Goal: Check status: Check status

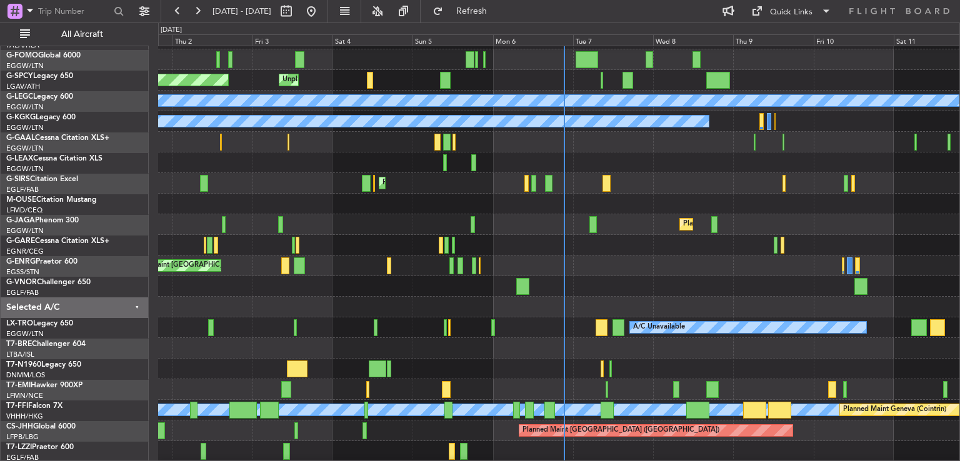
scroll to position [79, 0]
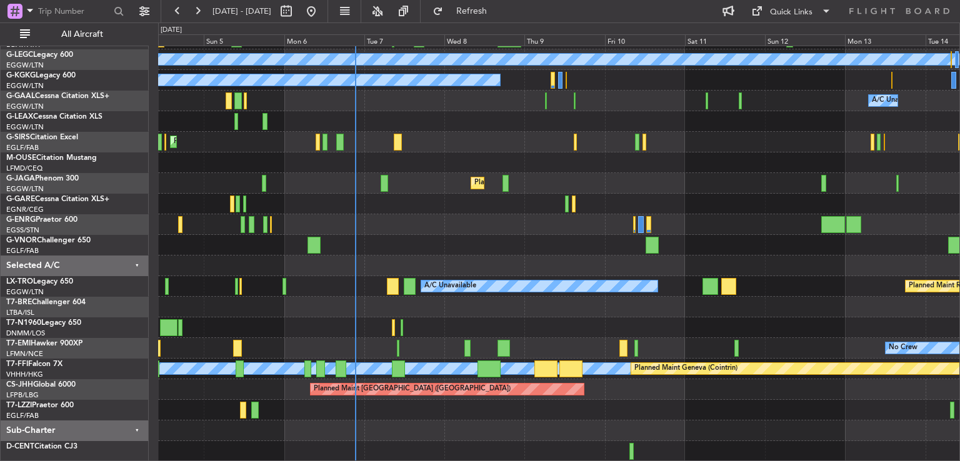
click at [385, 302] on div "Unplanned Maint [GEOGRAPHIC_DATA] Planned Maint [GEOGRAPHIC_DATA] A/C Unavailab…" at bounding box center [558, 214] width 801 height 495
click at [200, 3] on button at bounding box center [197, 11] width 20 height 20
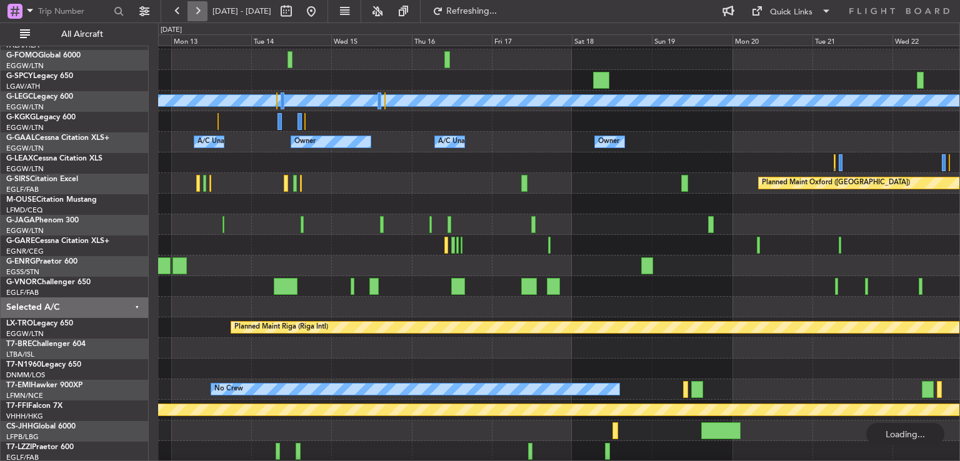
scroll to position [37, 0]
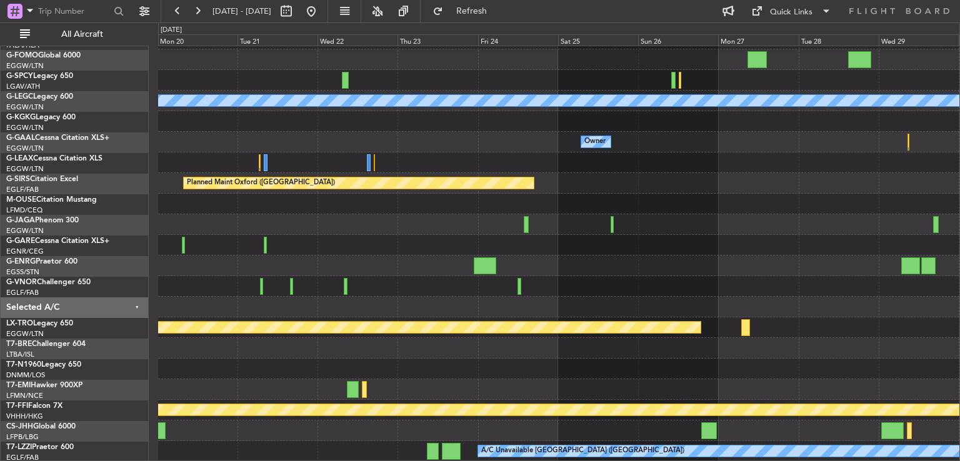
click at [91, 302] on div "A/C Unavailable [GEOGRAPHIC_DATA] ([GEOGRAPHIC_DATA]) Owner Owner Owner Planned…" at bounding box center [480, 241] width 960 height 439
click at [321, 16] on button at bounding box center [311, 11] width 20 height 20
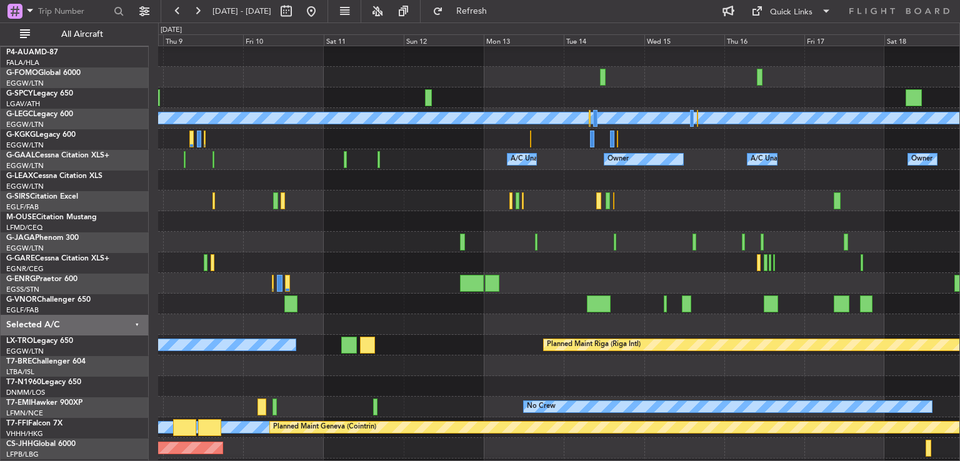
click at [287, 271] on div at bounding box center [558, 262] width 801 height 21
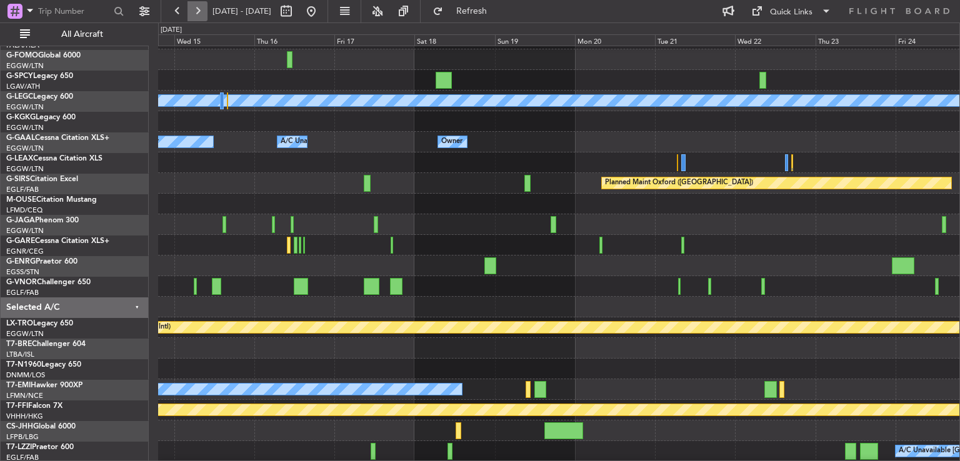
click at [190, 8] on button at bounding box center [197, 11] width 20 height 20
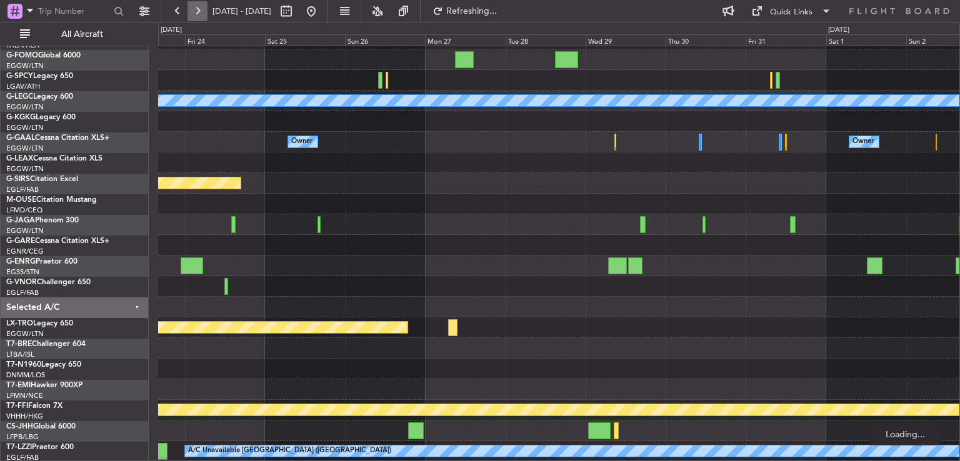
click at [190, 8] on button at bounding box center [197, 11] width 20 height 20
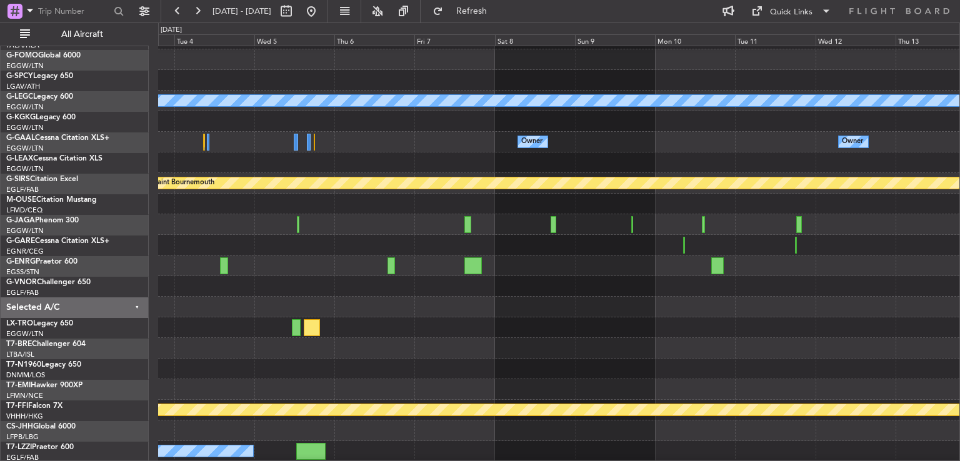
click at [328, 21] on fb-range-datepicker "[DATE] - [DATE]" at bounding box center [244, 11] width 167 height 22
click at [321, 12] on button at bounding box center [311, 11] width 20 height 20
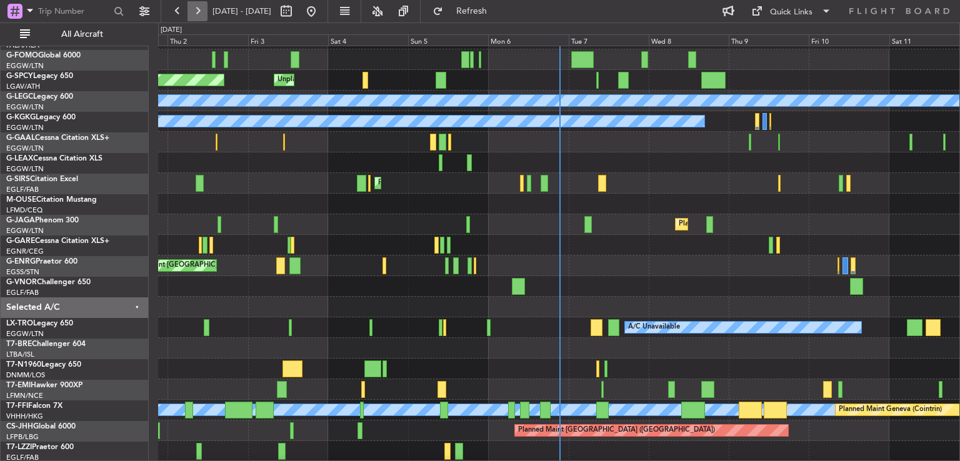
click at [194, 6] on button at bounding box center [197, 11] width 20 height 20
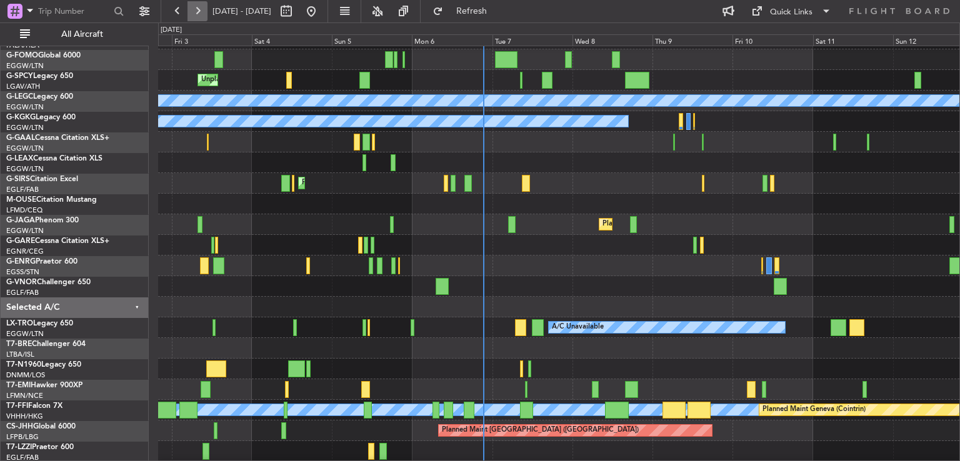
click at [194, 6] on button at bounding box center [197, 11] width 20 height 20
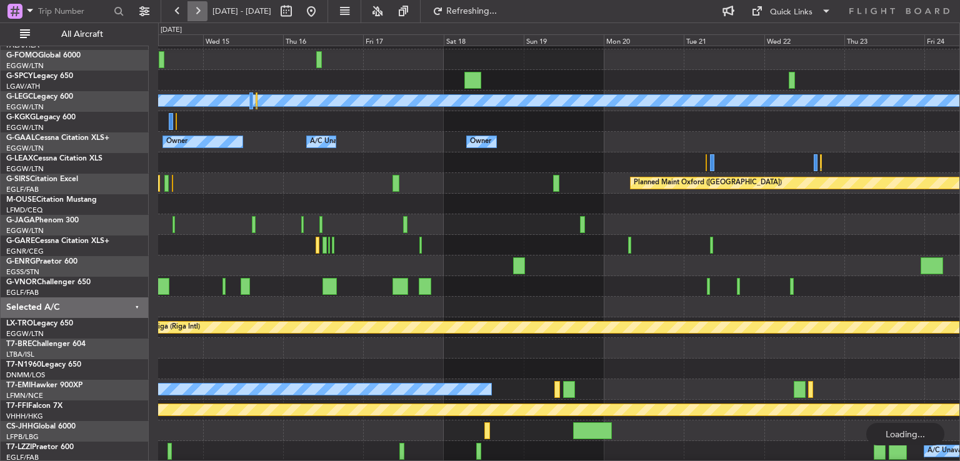
click at [194, 6] on button at bounding box center [197, 11] width 20 height 20
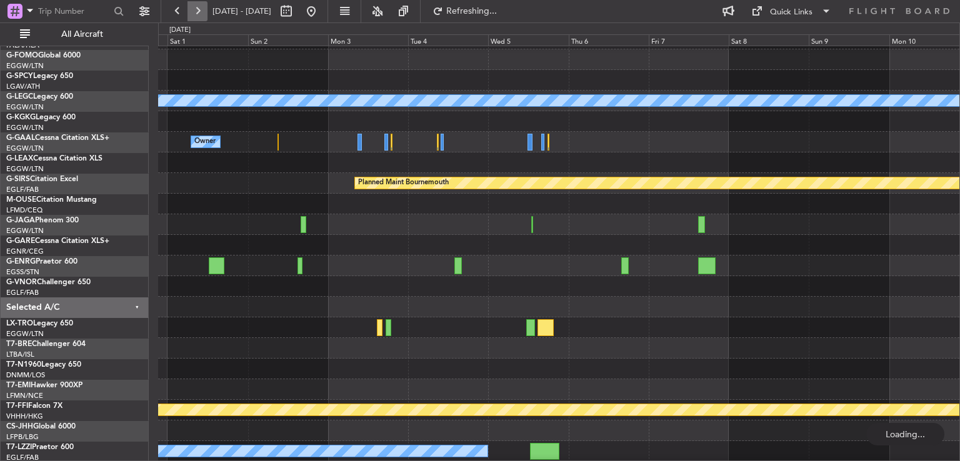
click at [194, 6] on button at bounding box center [197, 11] width 20 height 20
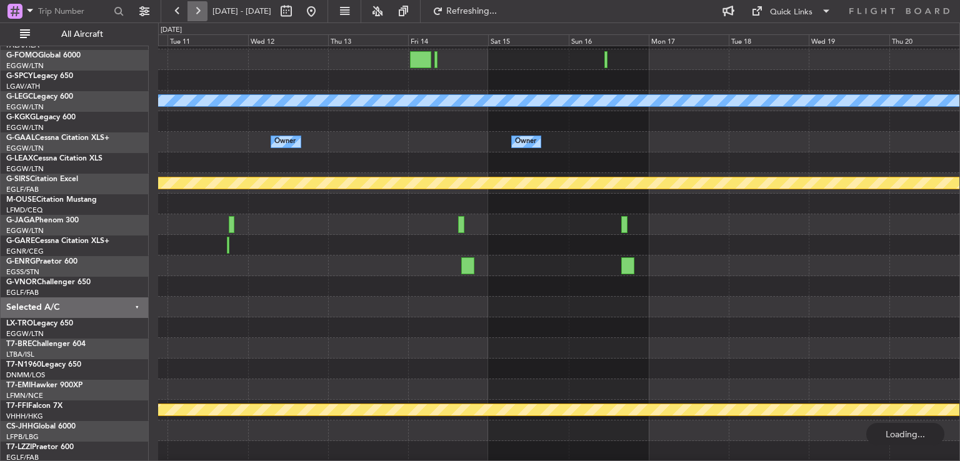
click at [194, 6] on button at bounding box center [197, 11] width 20 height 20
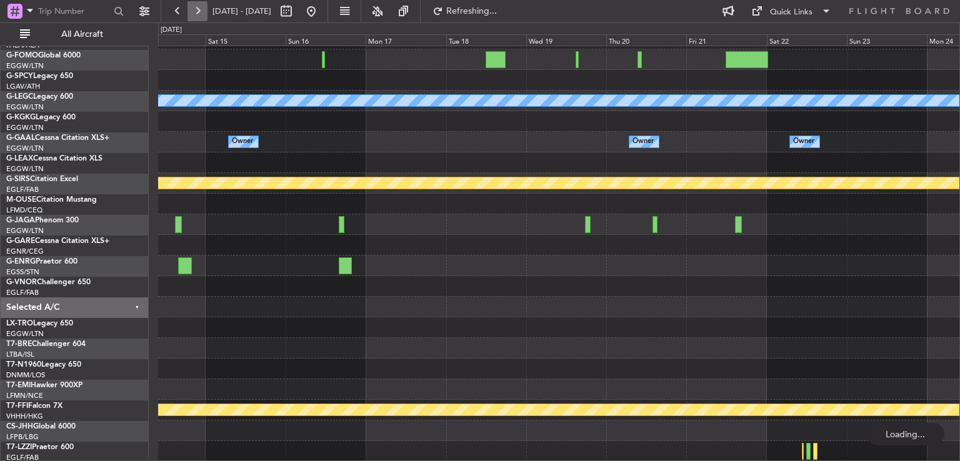
click at [194, 6] on button at bounding box center [197, 11] width 20 height 20
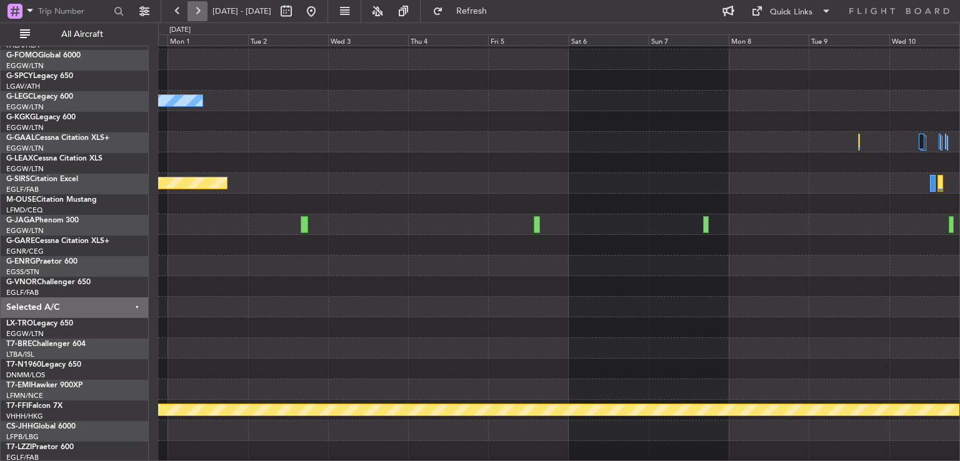
click at [194, 6] on button at bounding box center [197, 11] width 20 height 20
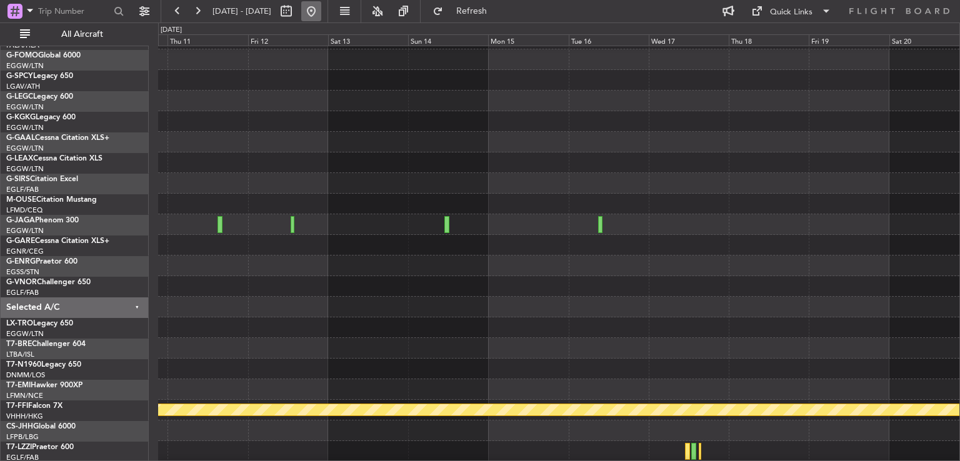
click at [321, 14] on button at bounding box center [311, 11] width 20 height 20
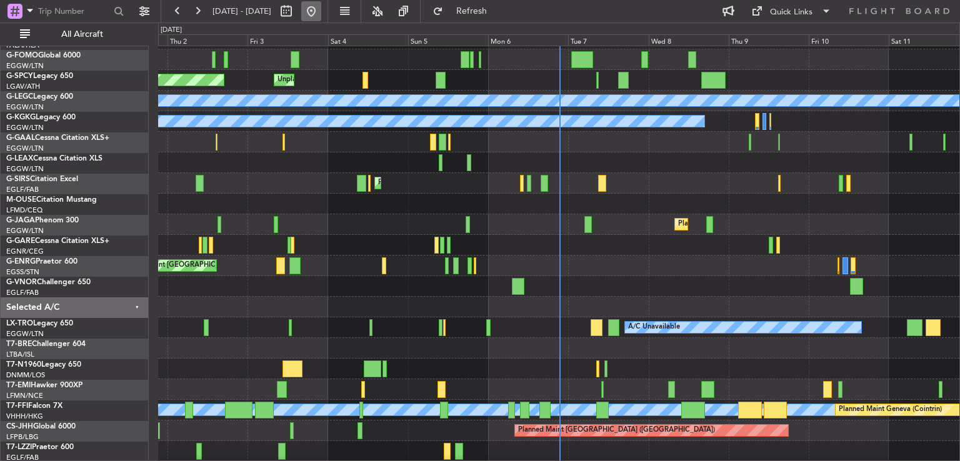
click at [321, 9] on button at bounding box center [311, 11] width 20 height 20
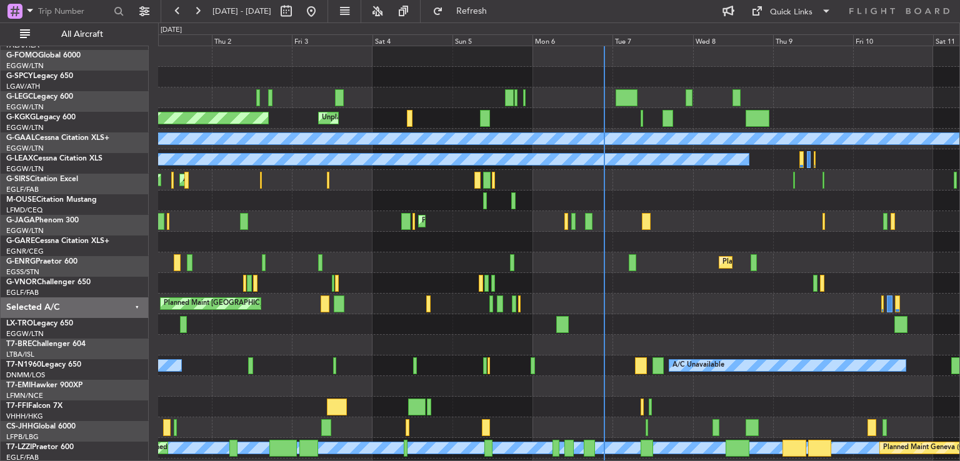
scroll to position [0, 0]
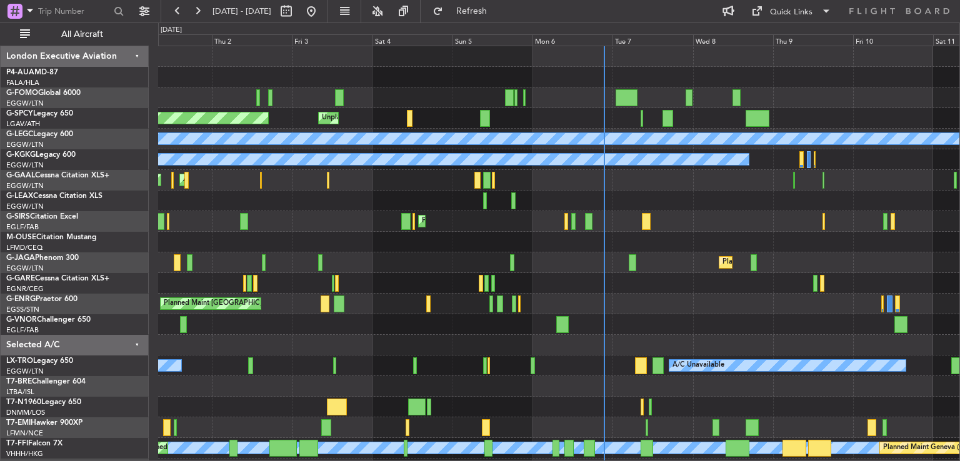
click at [554, 337] on div "Unplanned Maint [GEOGRAPHIC_DATA] Planned Maint [GEOGRAPHIC_DATA] A/C Unavailab…" at bounding box center [558, 293] width 801 height 495
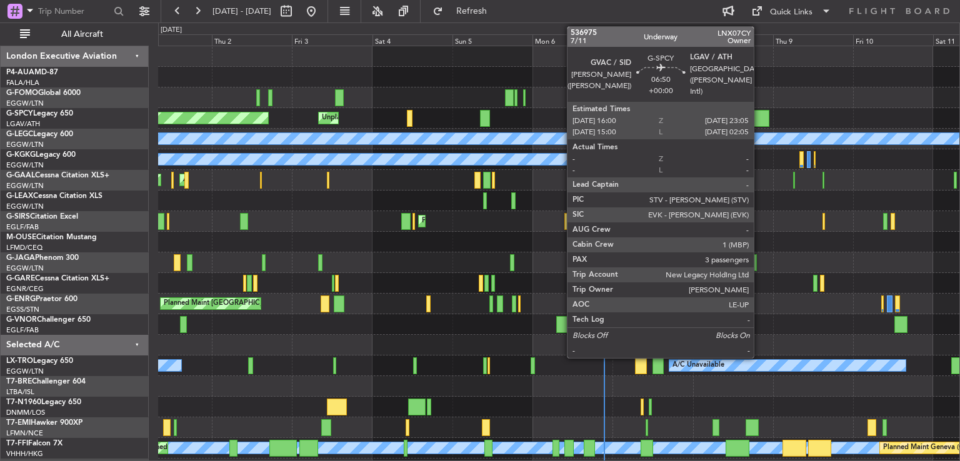
click at [759, 116] on div at bounding box center [758, 118] width 24 height 17
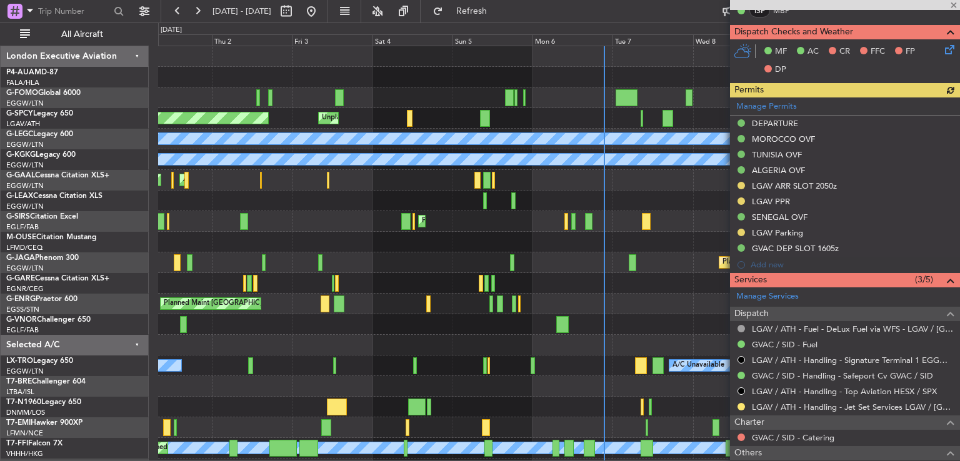
scroll to position [339, 0]
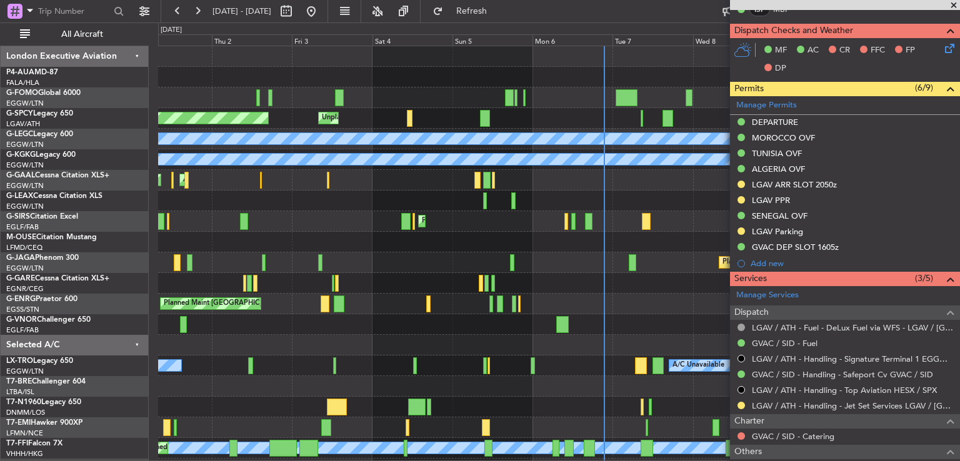
click at [954, 6] on span at bounding box center [953, 5] width 12 height 11
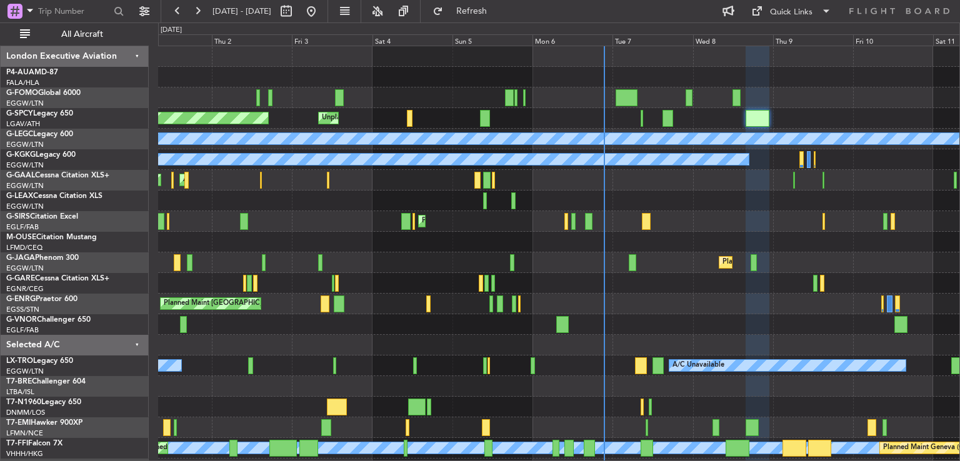
type input "0"
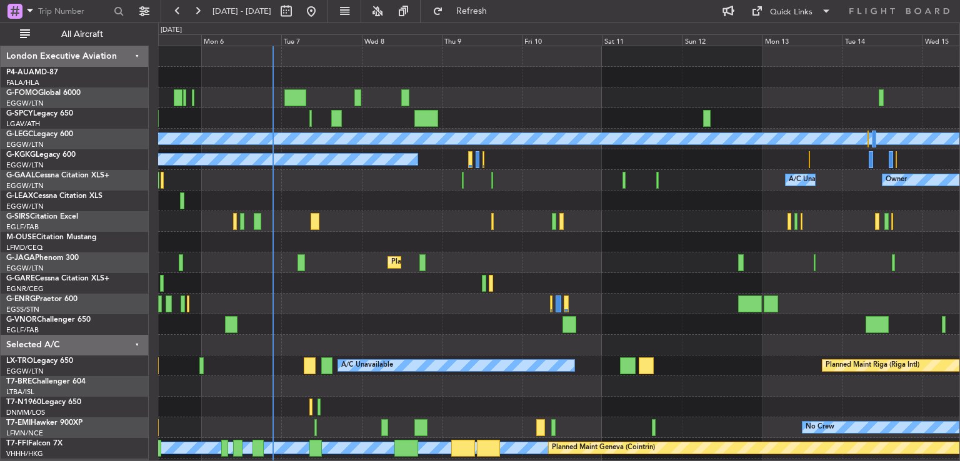
scroll to position [0, 0]
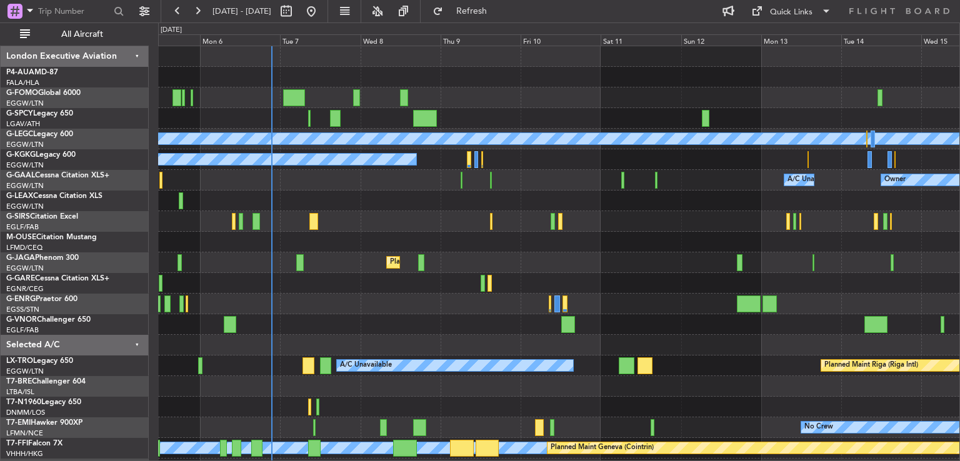
click at [538, 219] on div "Unplanned Maint [GEOGRAPHIC_DATA] A/C Unavailable [GEOGRAPHIC_DATA] ([GEOGRAPHI…" at bounding box center [558, 293] width 801 height 495
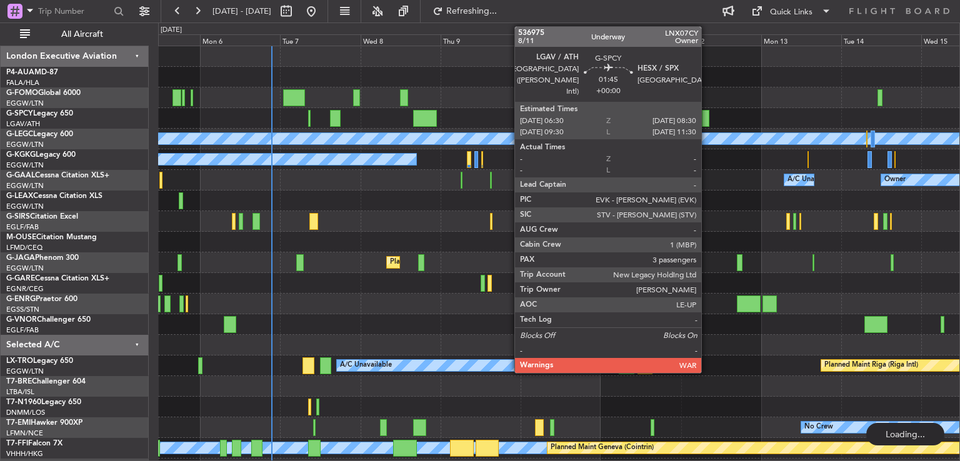
click at [707, 121] on div at bounding box center [705, 118] width 7 height 17
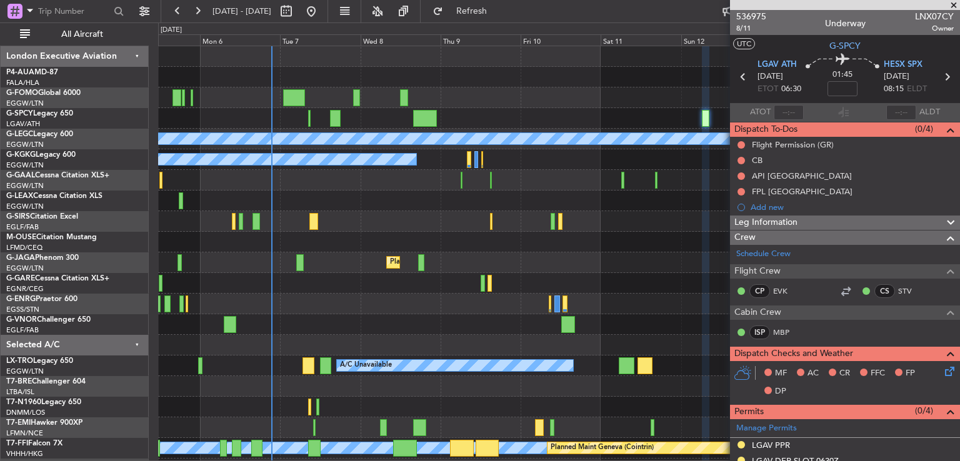
click at [952, 2] on span at bounding box center [953, 5] width 12 height 11
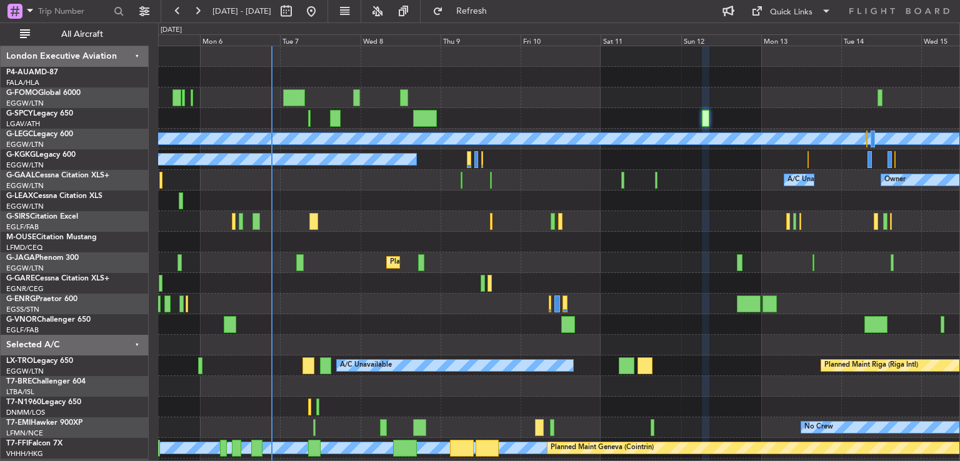
type input "0"
